Goal: Check status

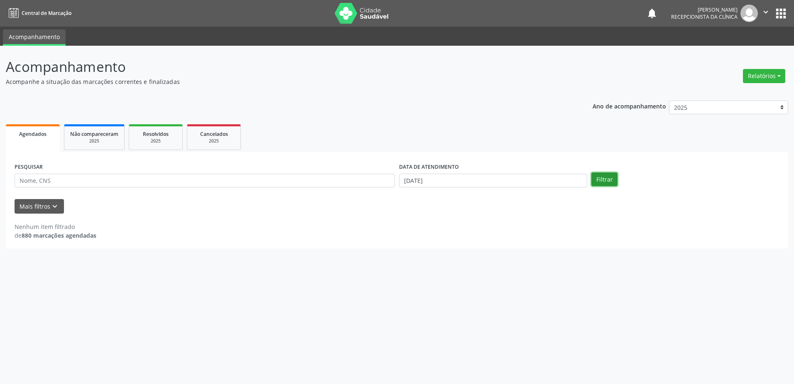
click at [595, 177] on button "Filtrar" at bounding box center [604, 179] width 26 height 14
click at [599, 180] on button "Filtrar" at bounding box center [604, 179] width 26 height 14
click at [18, 137] on div "Agendados" at bounding box center [33, 133] width 42 height 9
click at [599, 176] on button "Filtrar" at bounding box center [604, 179] width 26 height 14
click at [162, 141] on div "2025" at bounding box center [156, 141] width 42 height 6
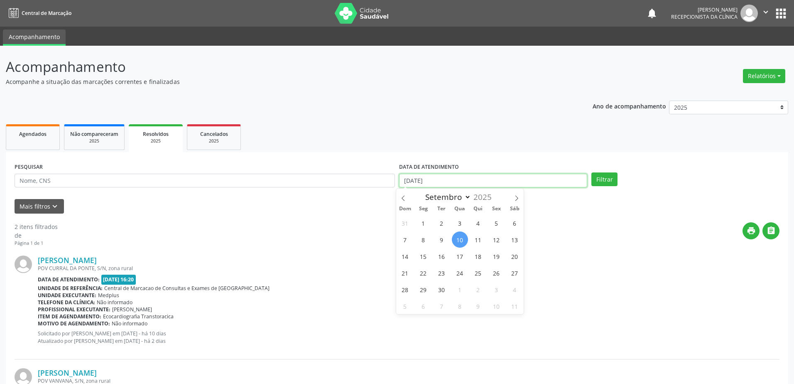
click at [473, 180] on input "[DATE]" at bounding box center [493, 181] width 188 height 14
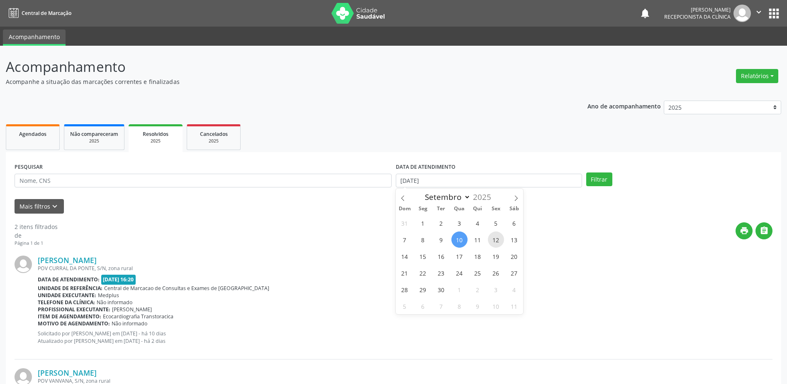
click at [494, 239] on span "12" at bounding box center [496, 239] width 16 height 16
type input "[DATE]"
click at [495, 240] on span "12" at bounding box center [496, 239] width 16 height 16
click at [589, 175] on button "Filtrar" at bounding box center [600, 179] width 26 height 14
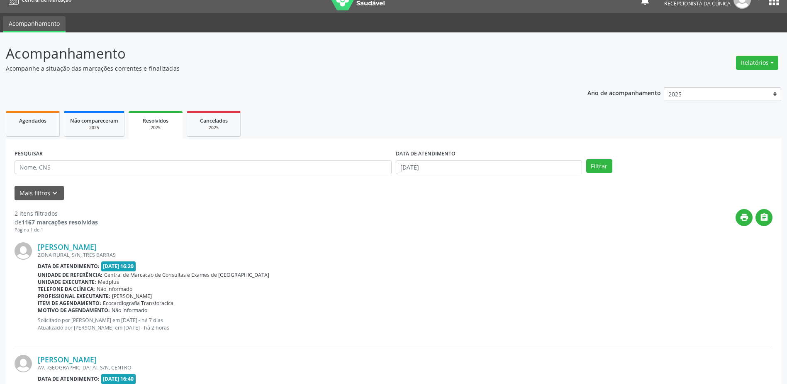
scroll to position [102, 0]
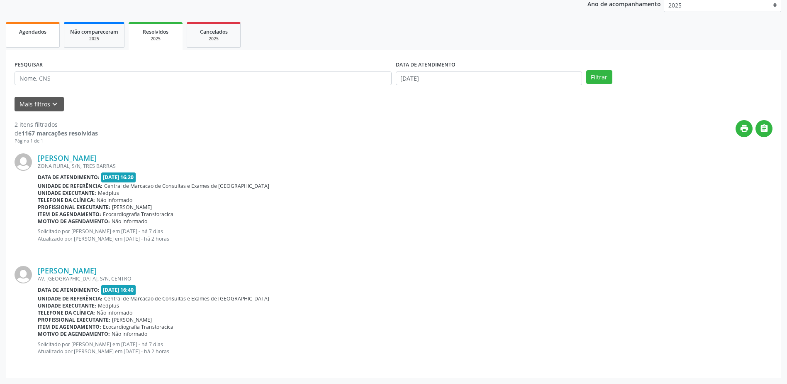
click at [10, 43] on link "Agendados" at bounding box center [33, 35] width 54 height 26
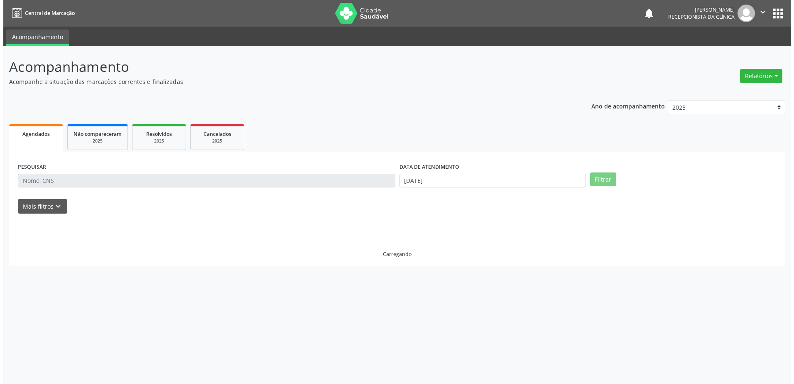
scroll to position [0, 0]
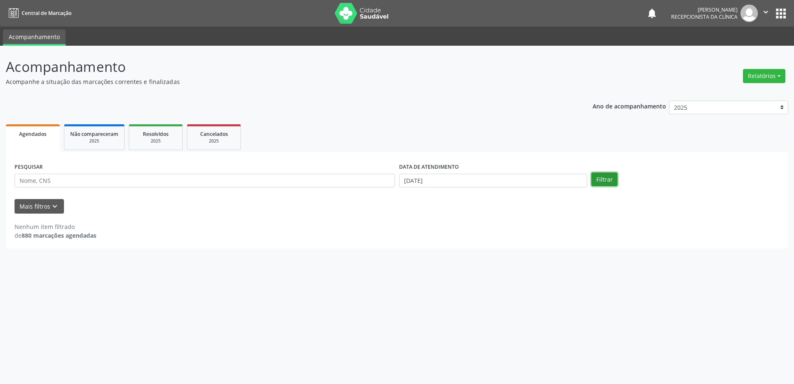
click at [612, 178] on button "Filtrar" at bounding box center [604, 179] width 26 height 14
